Goal: Transaction & Acquisition: Purchase product/service

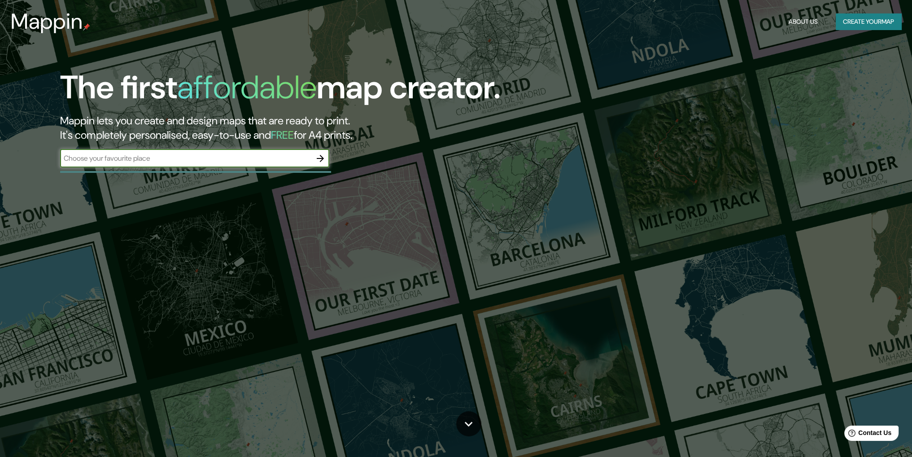
click at [134, 160] on input "text" at bounding box center [185, 158] width 251 height 10
type input "[GEOGRAPHIC_DATA]"
click at [321, 161] on icon "button" at bounding box center [320, 158] width 7 height 7
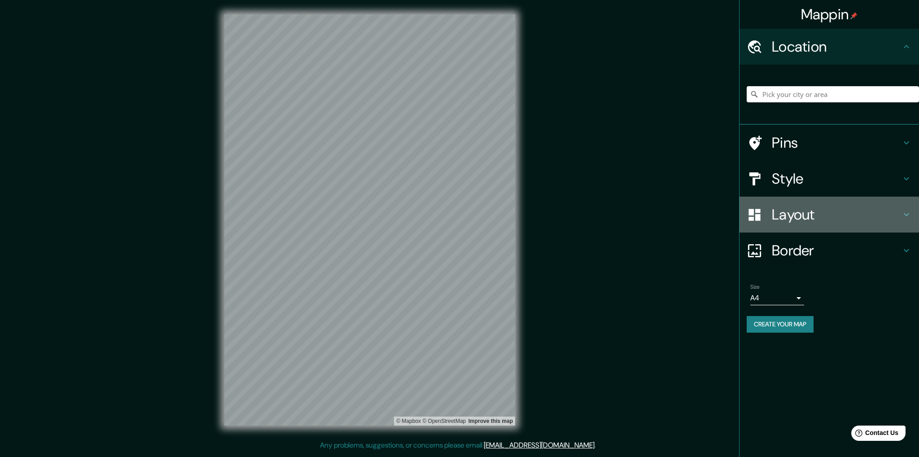
click at [833, 213] on h4 "Layout" at bounding box center [836, 215] width 129 height 18
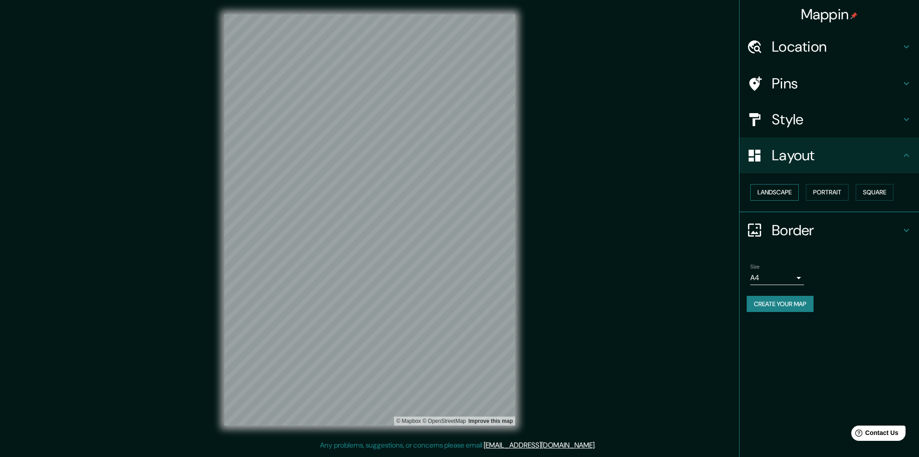
click at [784, 193] on button "Landscape" at bounding box center [774, 192] width 48 height 17
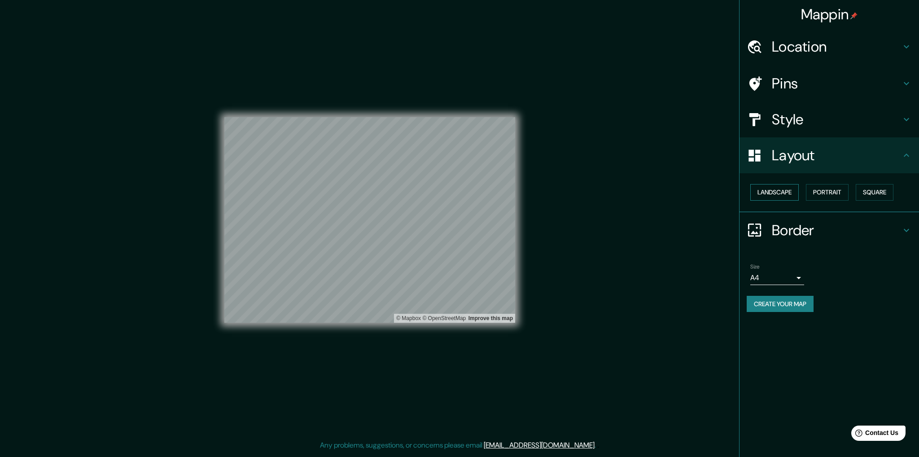
click at [784, 193] on button "Landscape" at bounding box center [774, 192] width 48 height 17
click at [826, 191] on button "Portrait" at bounding box center [827, 192] width 43 height 17
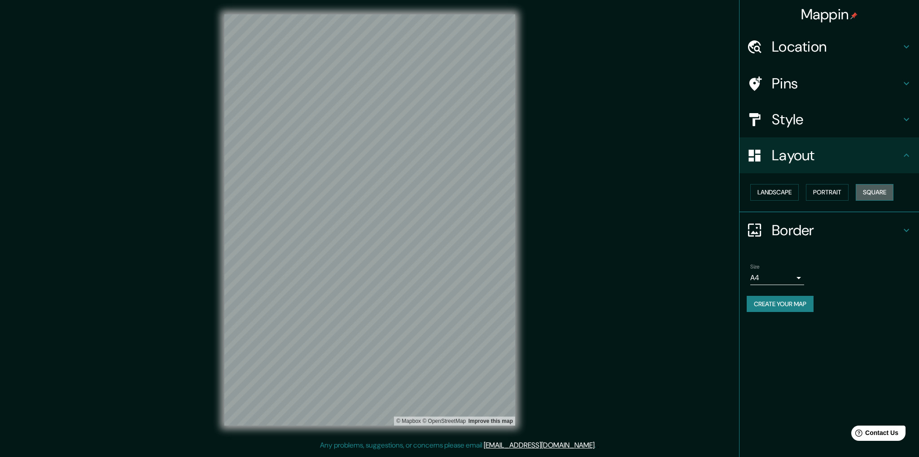
click at [880, 193] on button "Square" at bounding box center [875, 192] width 38 height 17
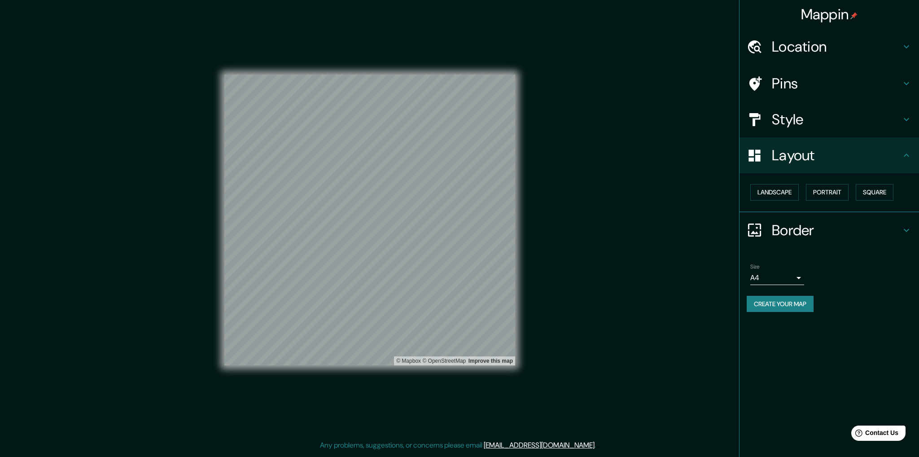
click at [852, 192] on div "Landscape [GEOGRAPHIC_DATA]" at bounding box center [833, 192] width 172 height 24
click at [847, 190] on button "Portrait" at bounding box center [827, 192] width 43 height 17
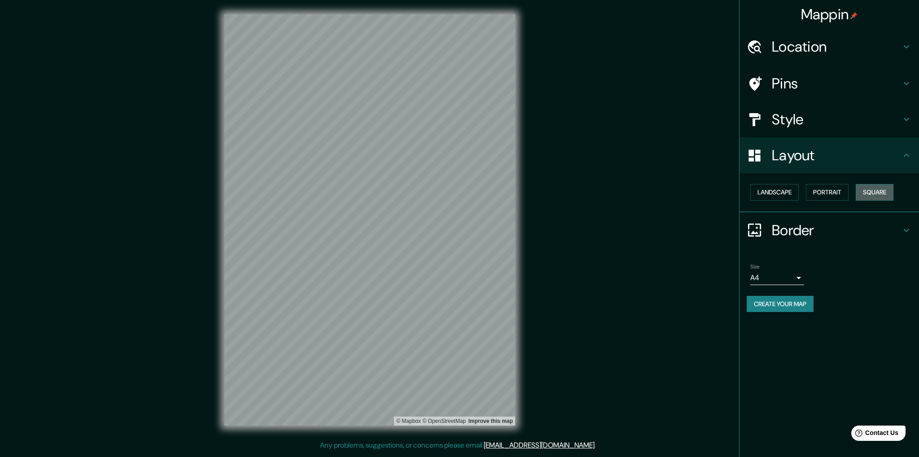
click at [866, 196] on button "Square" at bounding box center [875, 192] width 38 height 17
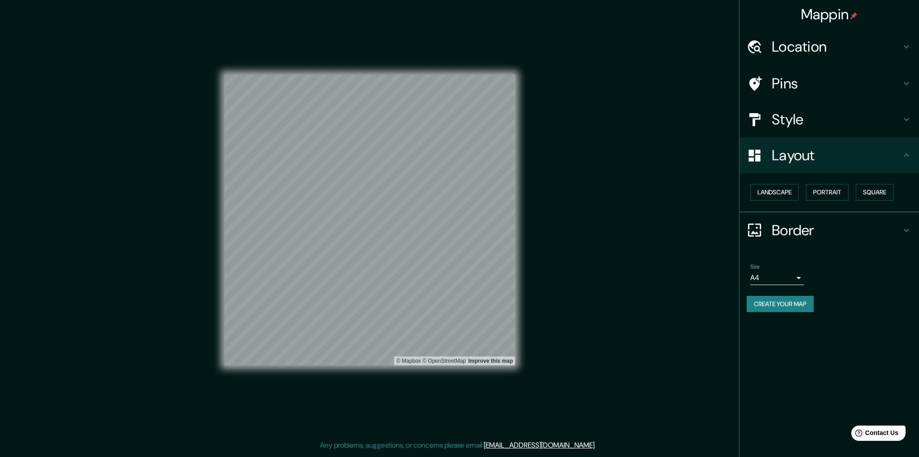
click at [782, 200] on div "Landscape [GEOGRAPHIC_DATA]" at bounding box center [833, 192] width 172 height 24
click at [786, 193] on button "Landscape" at bounding box center [774, 192] width 48 height 17
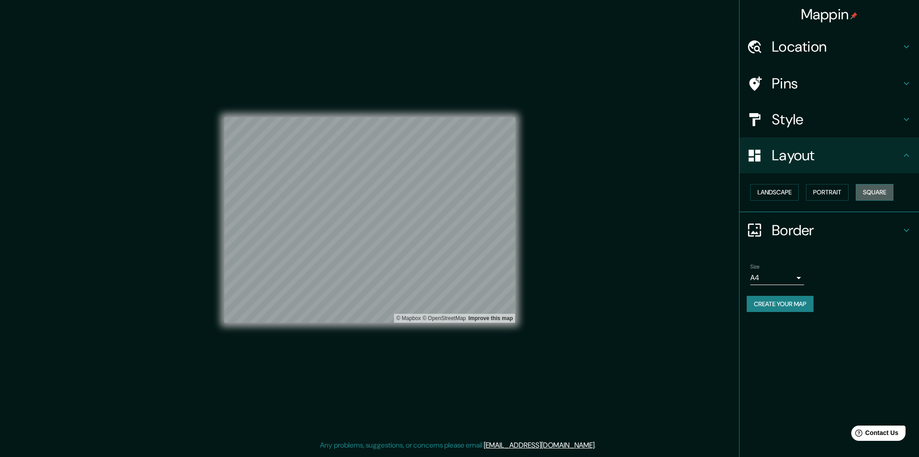
click at [876, 192] on button "Square" at bounding box center [875, 192] width 38 height 17
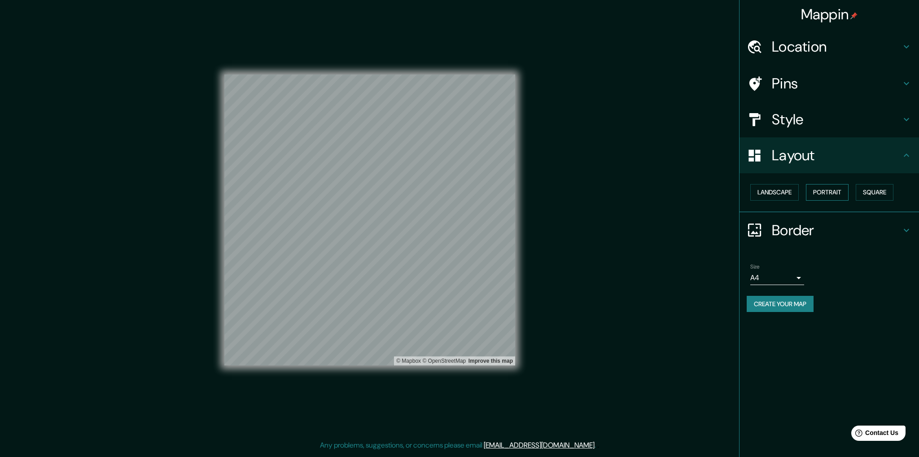
click at [849, 191] on button "Portrait" at bounding box center [827, 192] width 43 height 17
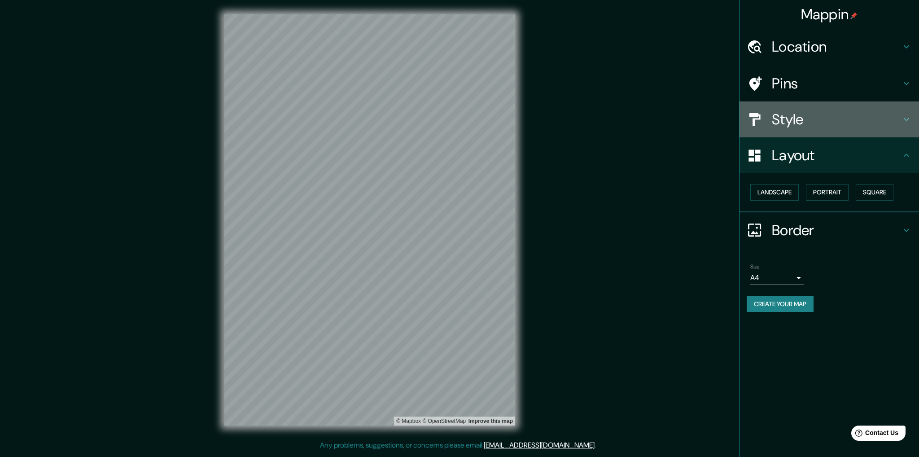
click at [842, 128] on div "Style" at bounding box center [830, 119] width 180 height 36
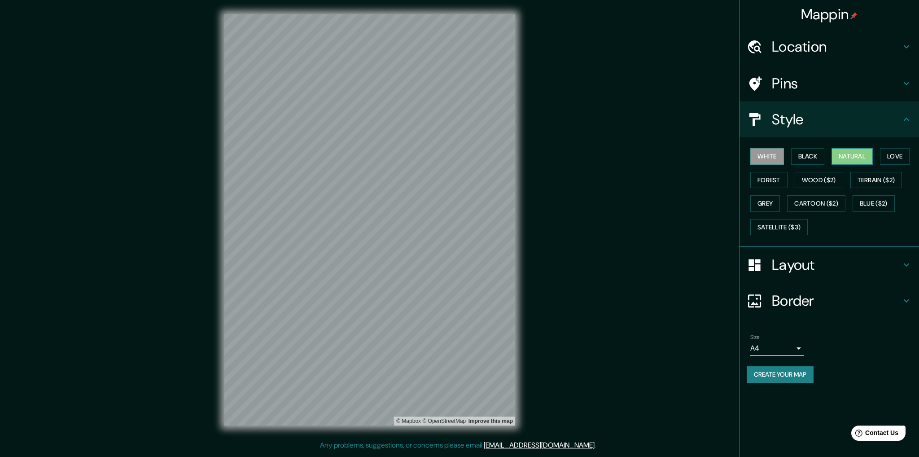
click at [842, 157] on button "Natural" at bounding box center [852, 156] width 41 height 17
click at [873, 49] on h4 "Location" at bounding box center [836, 47] width 129 height 18
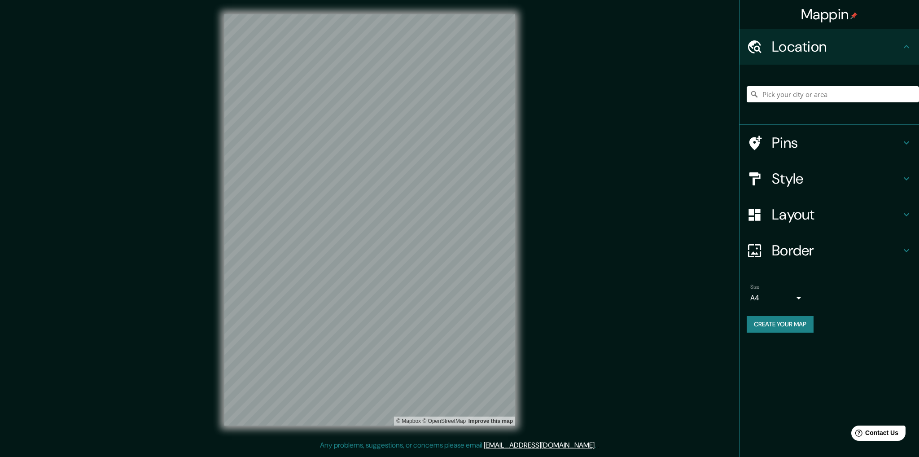
click at [808, 142] on h4 "Pins" at bounding box center [836, 143] width 129 height 18
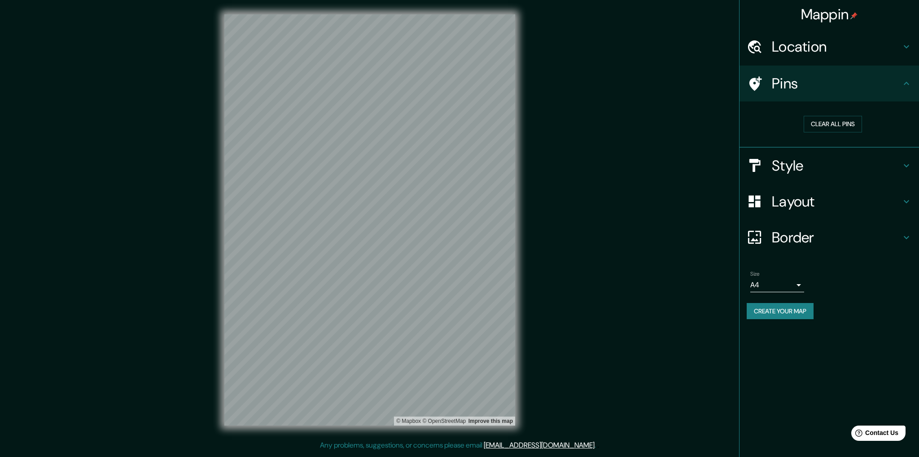
click at [832, 162] on h4 "Style" at bounding box center [836, 166] width 129 height 18
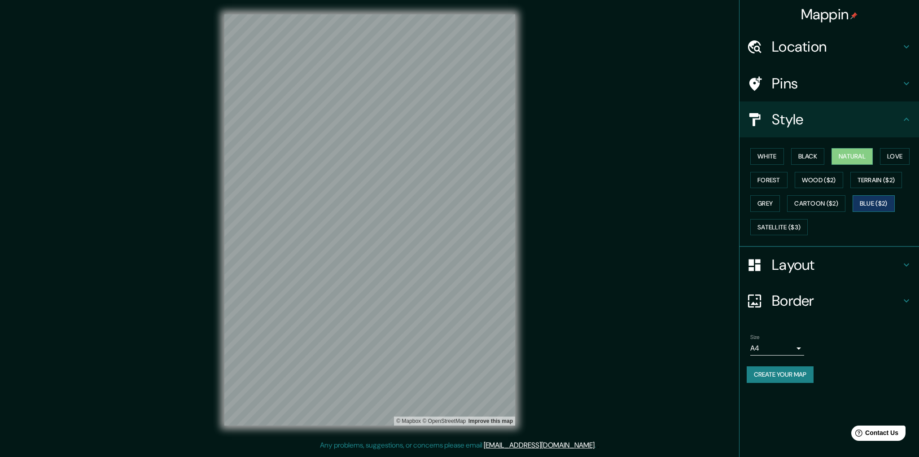
click at [877, 205] on button "Blue ($2)" at bounding box center [874, 203] width 42 height 17
click at [831, 178] on button "Wood ($2)" at bounding box center [819, 180] width 48 height 17
click at [772, 202] on button "Grey" at bounding box center [765, 203] width 30 height 17
click at [788, 176] on div "White Black Natural Love Forest Wood ($2) Terrain ($2) Grey Cartoon ($2) Blue (…" at bounding box center [833, 192] width 172 height 94
click at [785, 177] on button "Forest" at bounding box center [768, 180] width 37 height 17
